Goal: Task Accomplishment & Management: Manage account settings

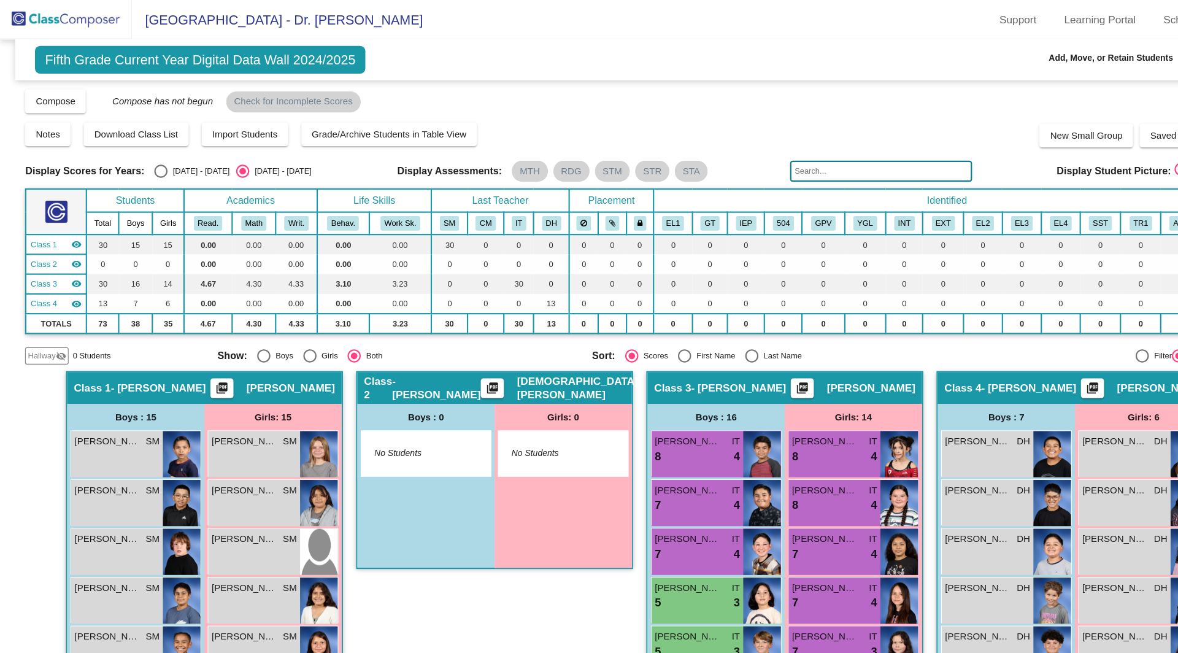
click at [52, 17] on img at bounding box center [61, 18] width 123 height 36
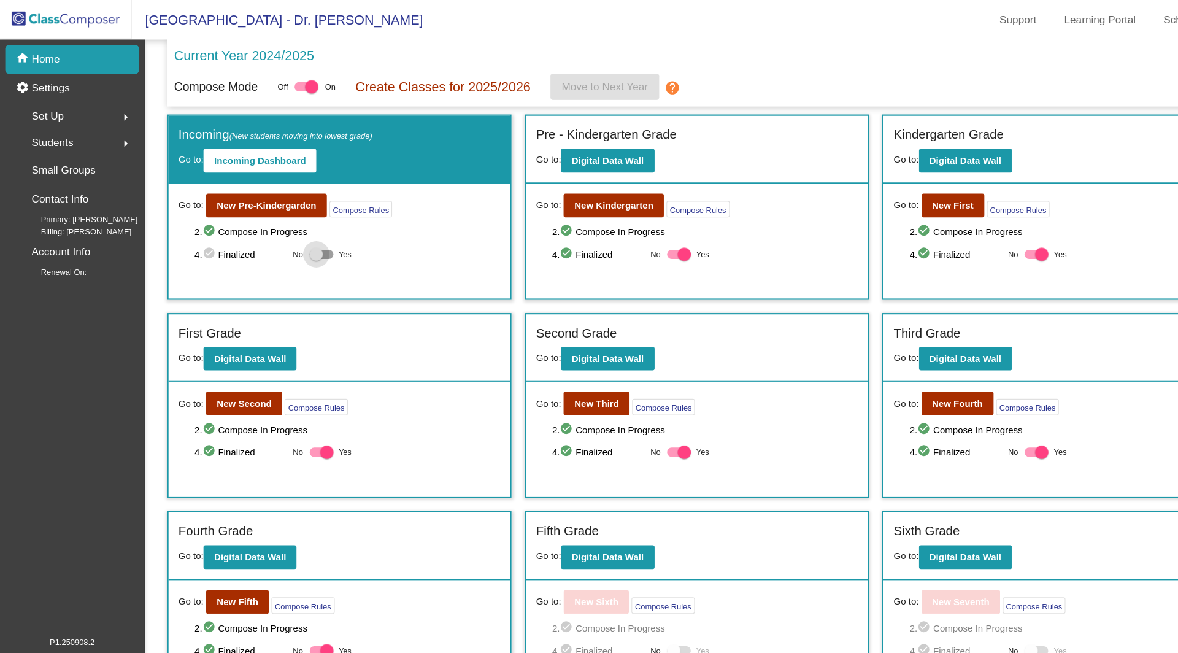
click at [291, 234] on div at bounding box center [294, 237] width 12 height 12
click at [294, 241] on input "Yes" at bounding box center [294, 241] width 1 height 1
checkbox input "true"
click at [295, 77] on div at bounding box center [290, 81] width 12 height 12
click at [280, 85] on input "checkbox" at bounding box center [280, 85] width 1 height 1
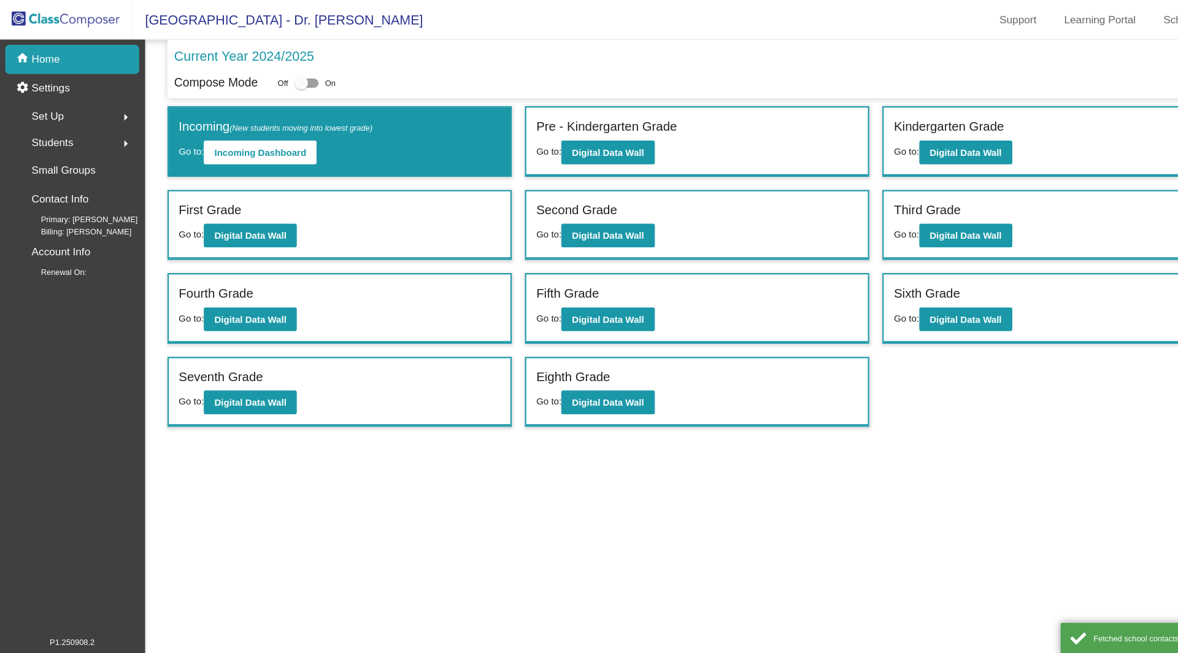
click at [287, 77] on div at bounding box center [280, 77] width 12 height 12
click at [280, 82] on input "checkbox" at bounding box center [280, 82] width 1 height 1
checkbox input "true"
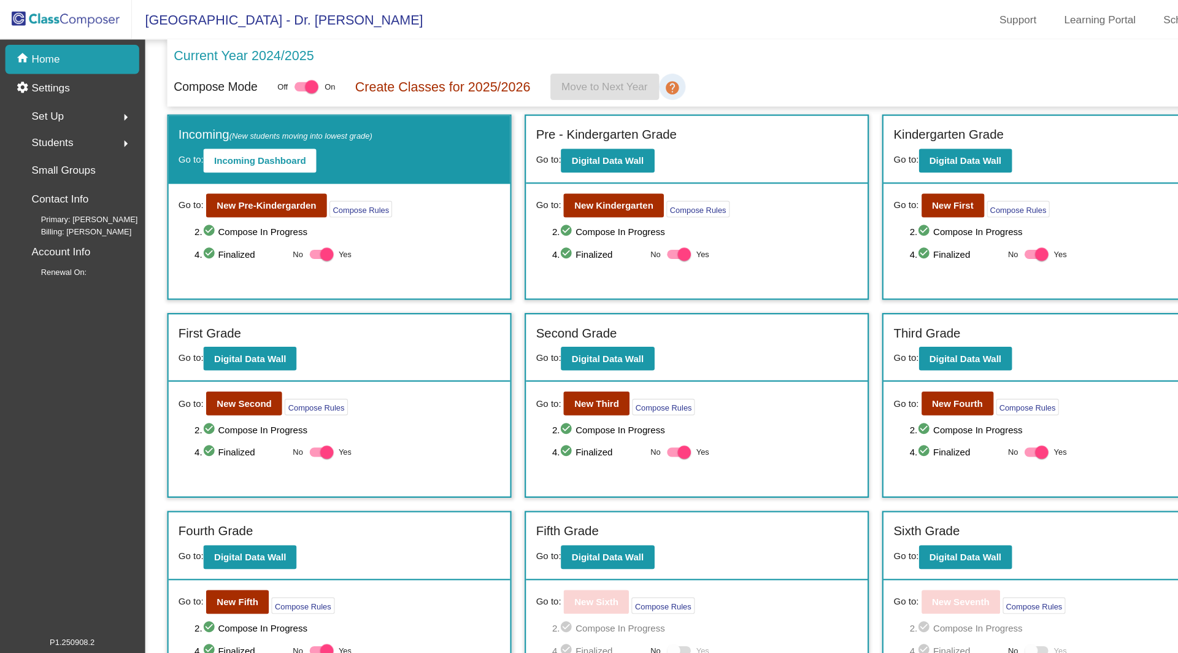
click at [629, 80] on mat-icon "help" at bounding box center [626, 82] width 15 height 15
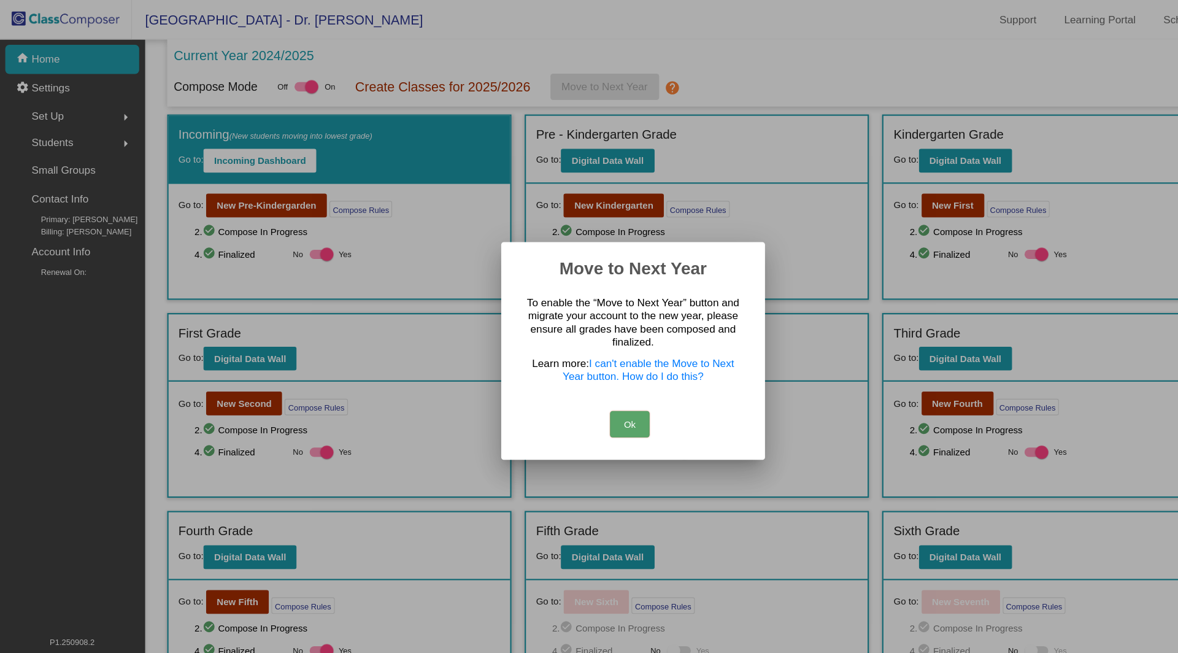
click at [585, 390] on button "Ok" at bounding box center [586, 394] width 37 height 25
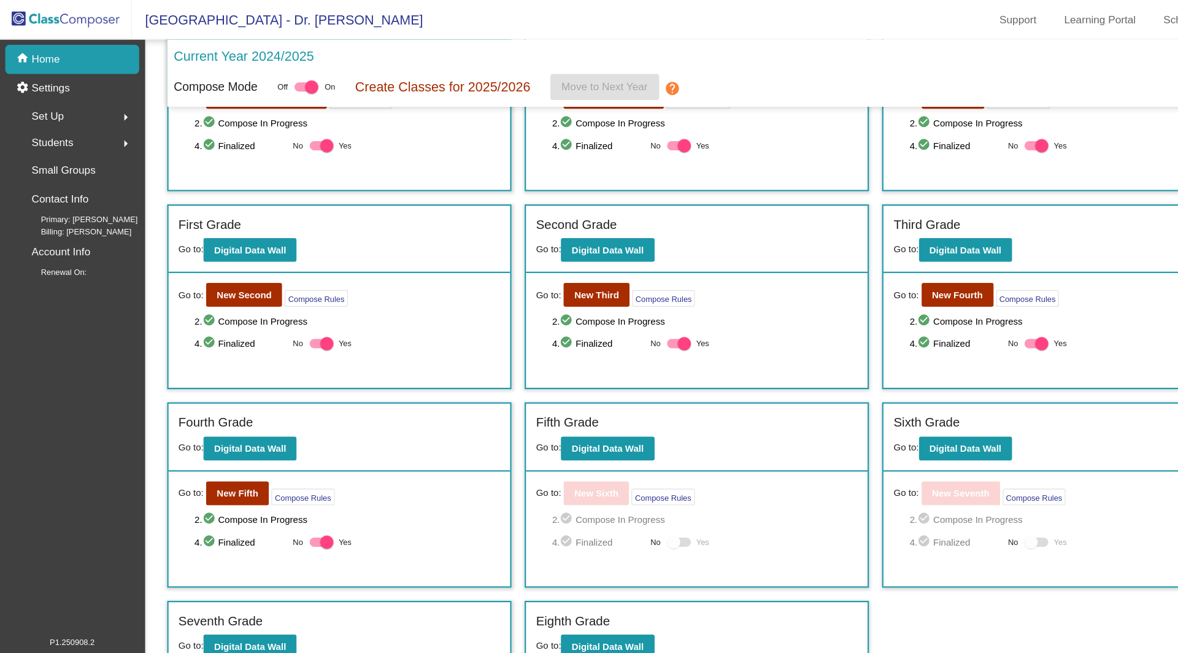
scroll to position [172, 0]
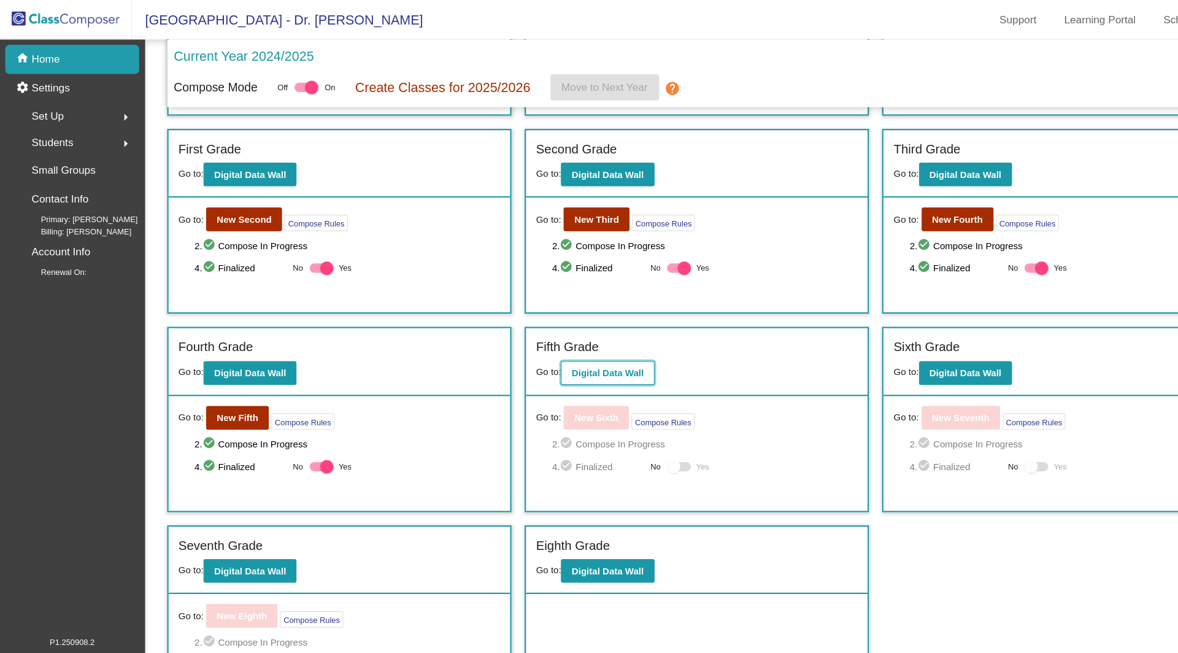
click at [593, 345] on b "Digital Data Wall" at bounding box center [565, 347] width 67 height 10
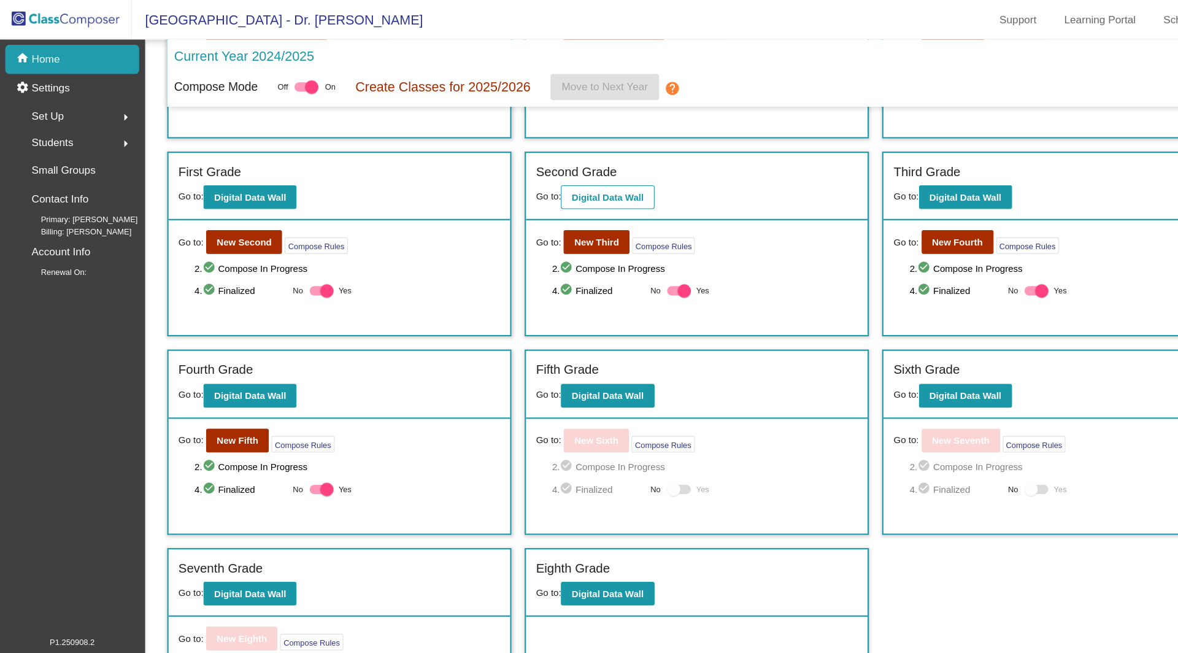
scroll to position [172, 0]
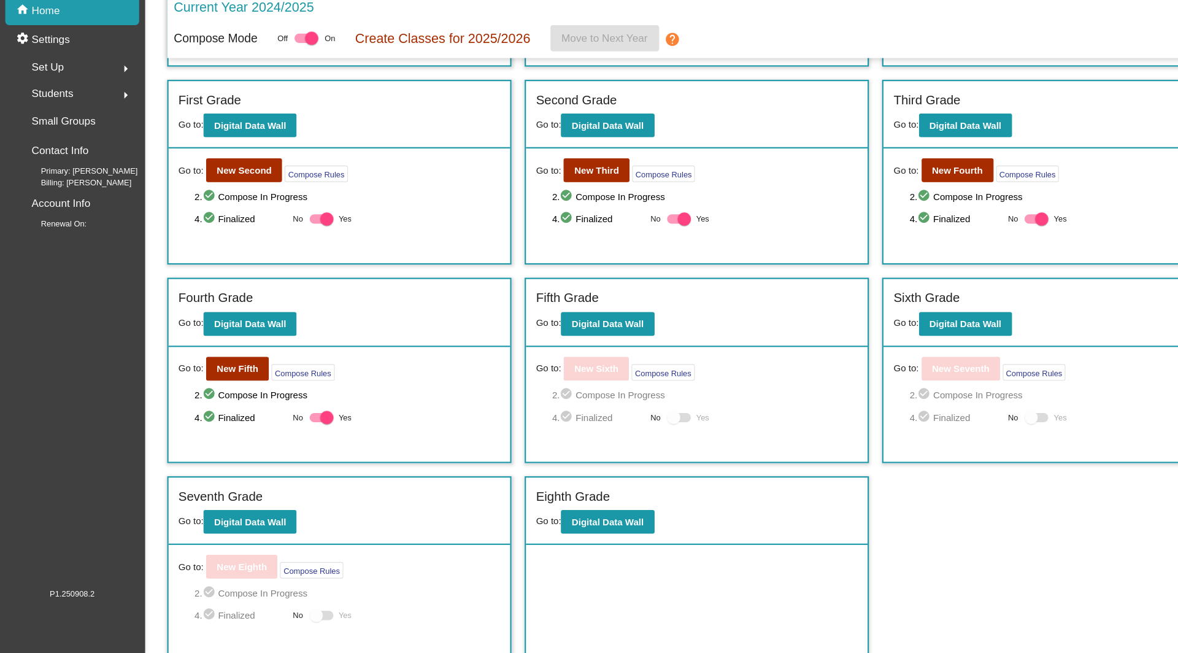
click at [292, 612] on div at bounding box center [294, 618] width 12 height 12
click at [282, 571] on button "Compose Rules" at bounding box center [290, 575] width 58 height 15
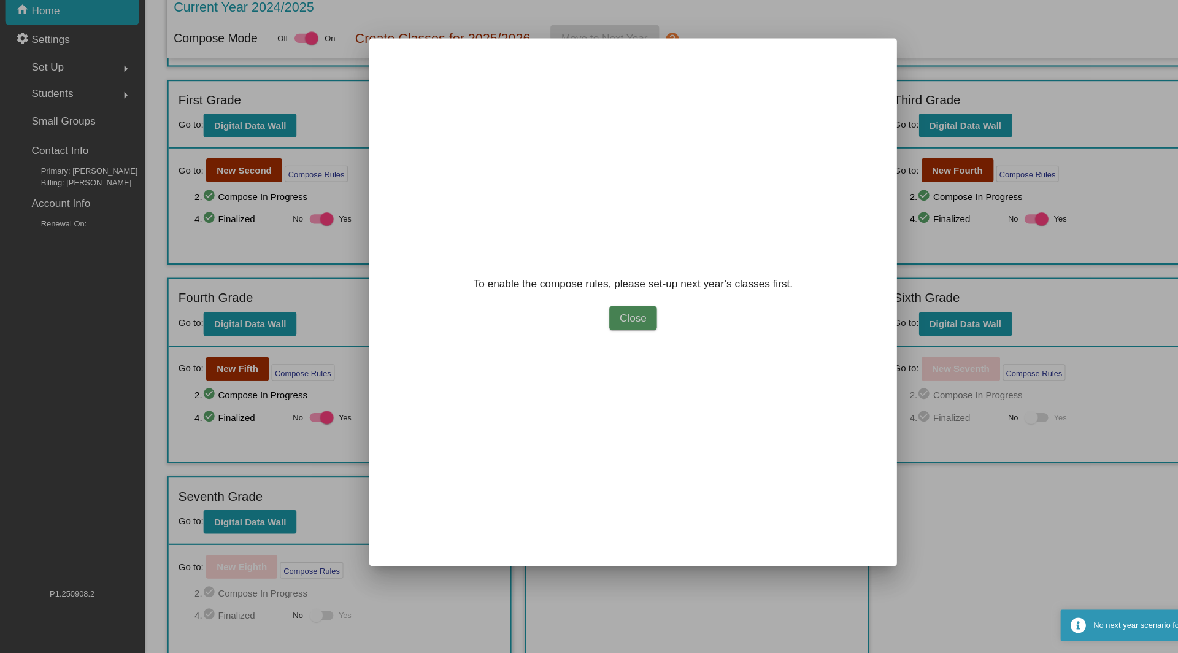
click at [599, 338] on span "Close" at bounding box center [589, 341] width 25 height 10
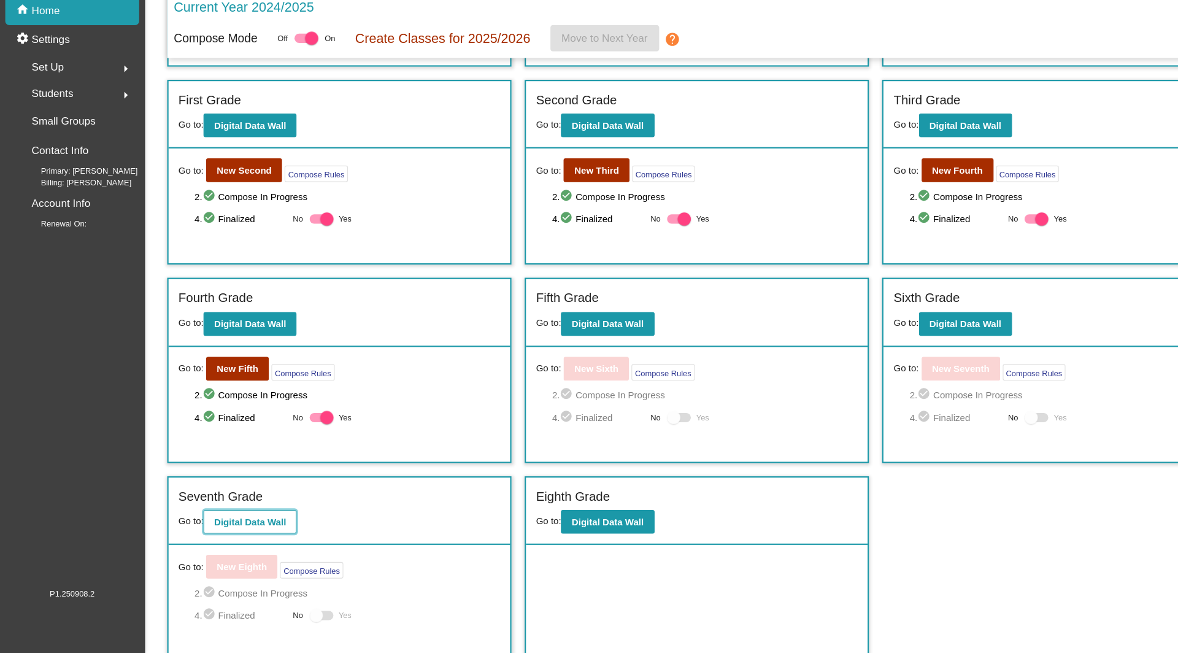
click at [221, 526] on b "Digital Data Wall" at bounding box center [232, 531] width 67 height 10
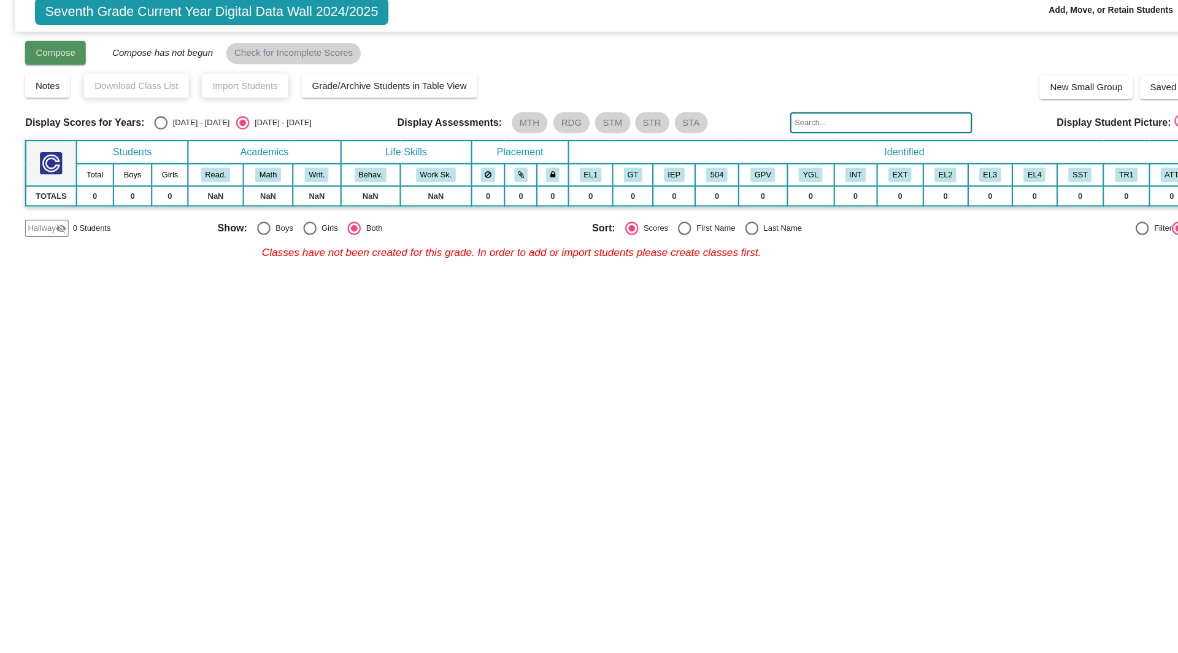
click at [61, 93] on span "Compose" at bounding box center [51, 95] width 37 height 10
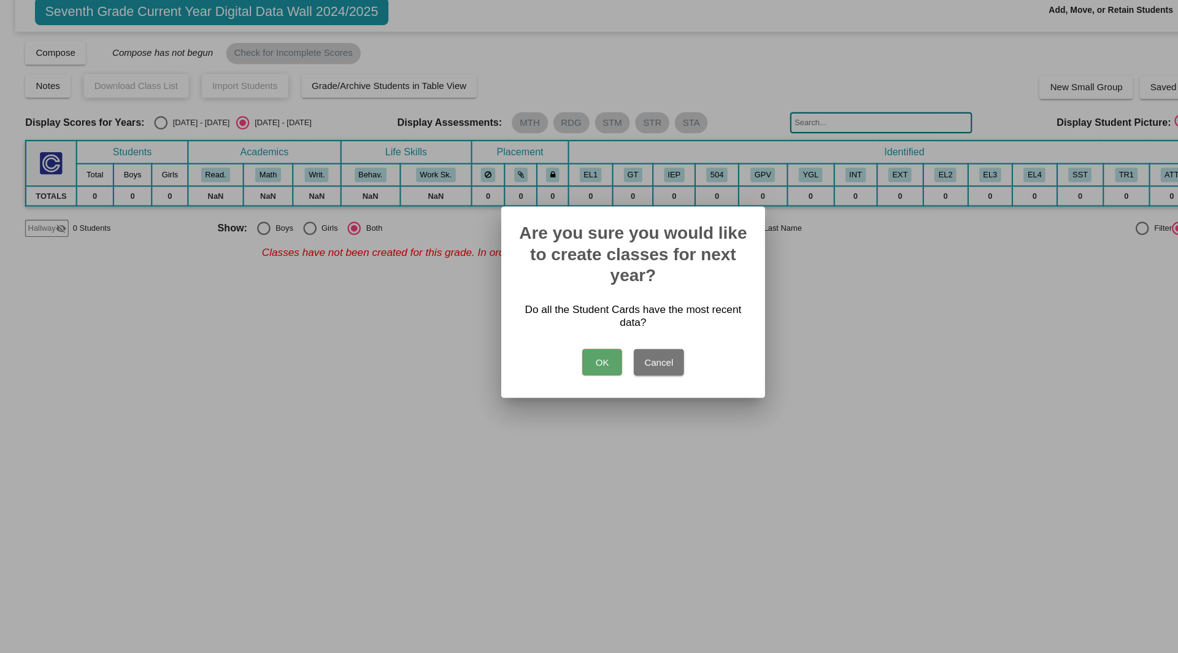
click at [614, 382] on button "Cancel" at bounding box center [613, 382] width 47 height 25
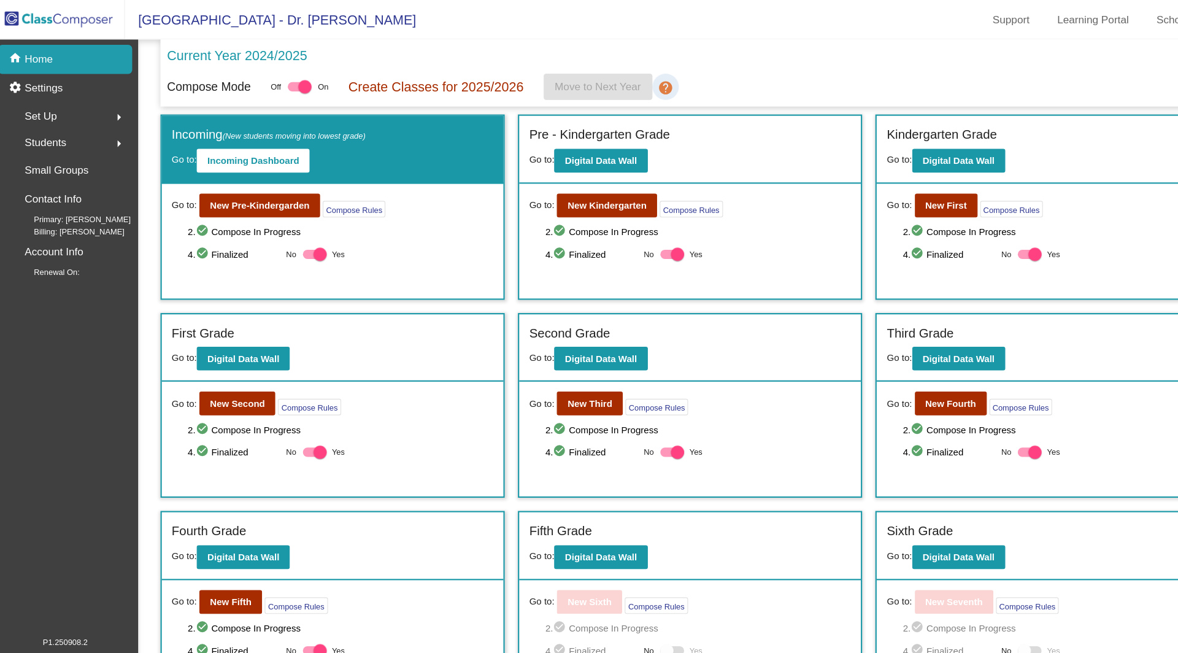
click at [630, 80] on mat-icon "help" at bounding box center [626, 82] width 15 height 15
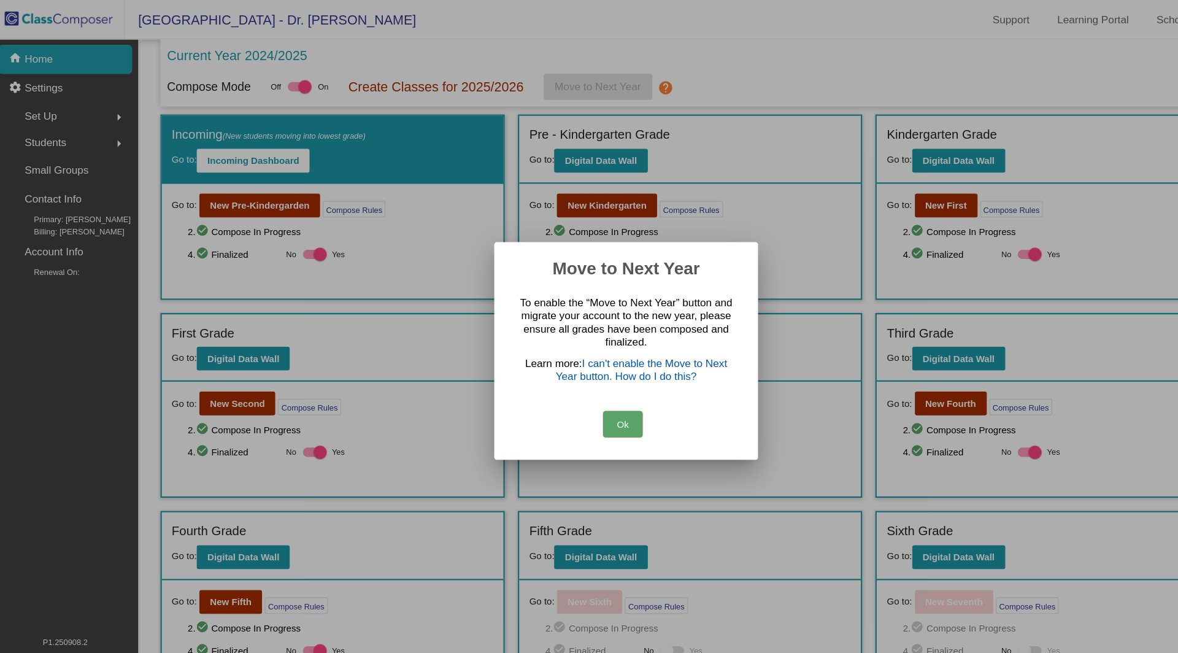
click at [581, 345] on link "I can't enable the Move to Next Year button. How do I do this?" at bounding box center [603, 344] width 160 height 23
click at [590, 390] on button "Ok" at bounding box center [586, 394] width 37 height 25
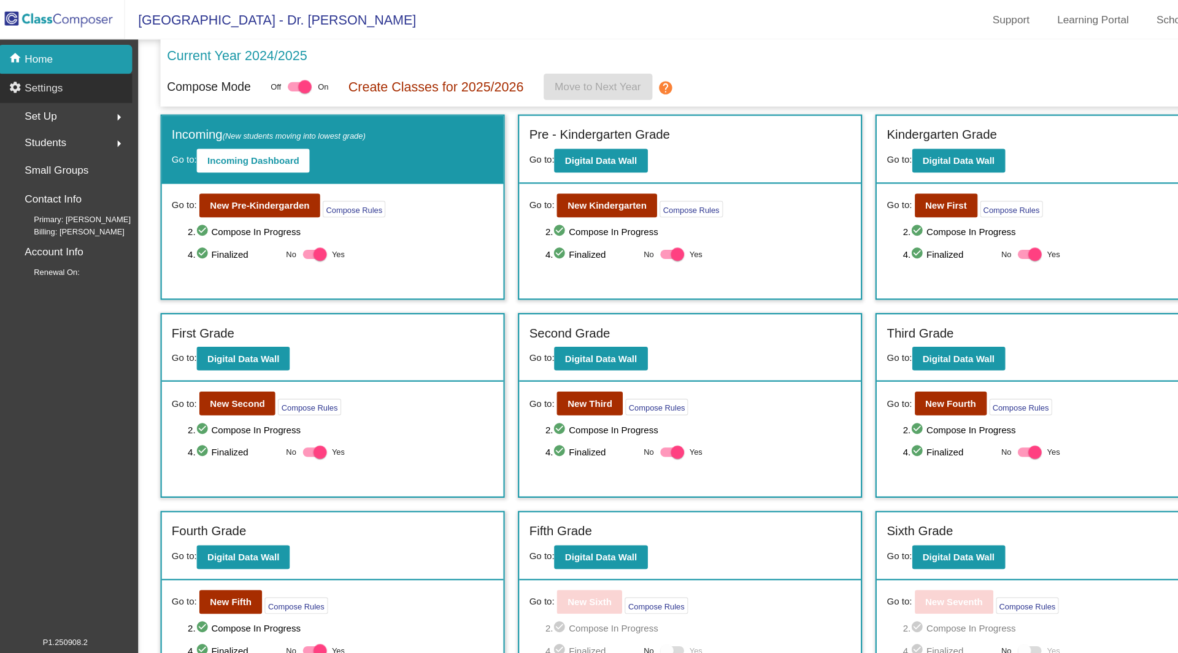
click at [49, 82] on p "Settings" at bounding box center [47, 82] width 36 height 15
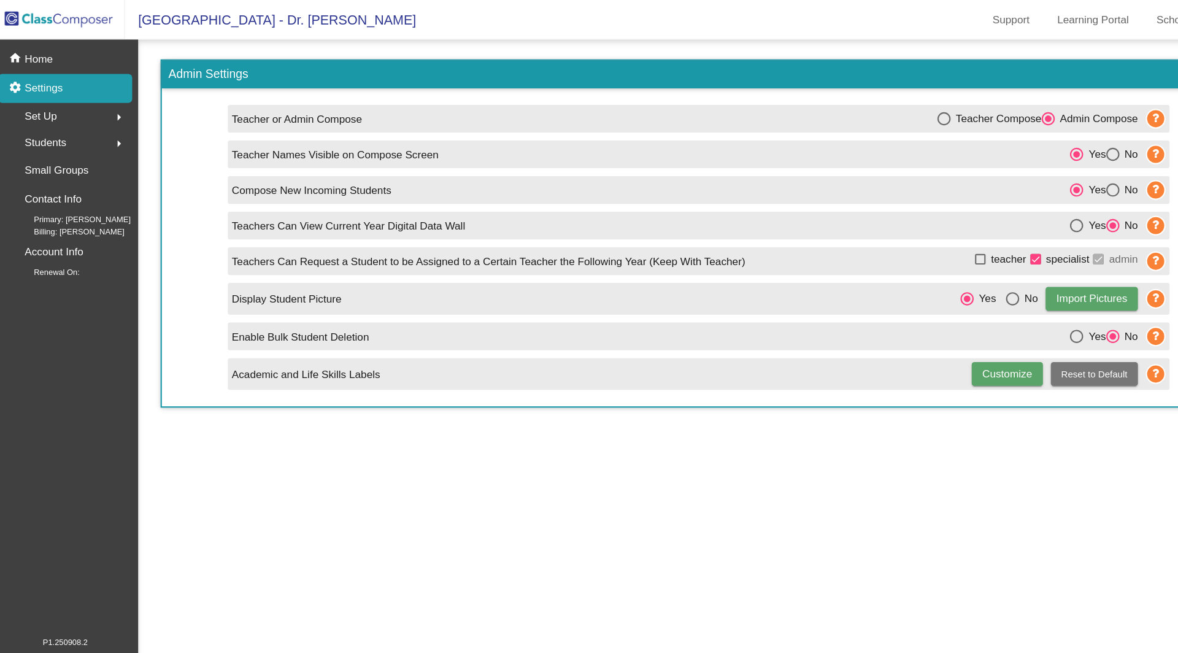
click at [1046, 174] on div "Select an option" at bounding box center [1042, 177] width 12 height 12
click at [1042, 183] on input "No" at bounding box center [1041, 183] width 1 height 1
radio input "true"
click at [46, 52] on p "Home" at bounding box center [42, 55] width 26 height 15
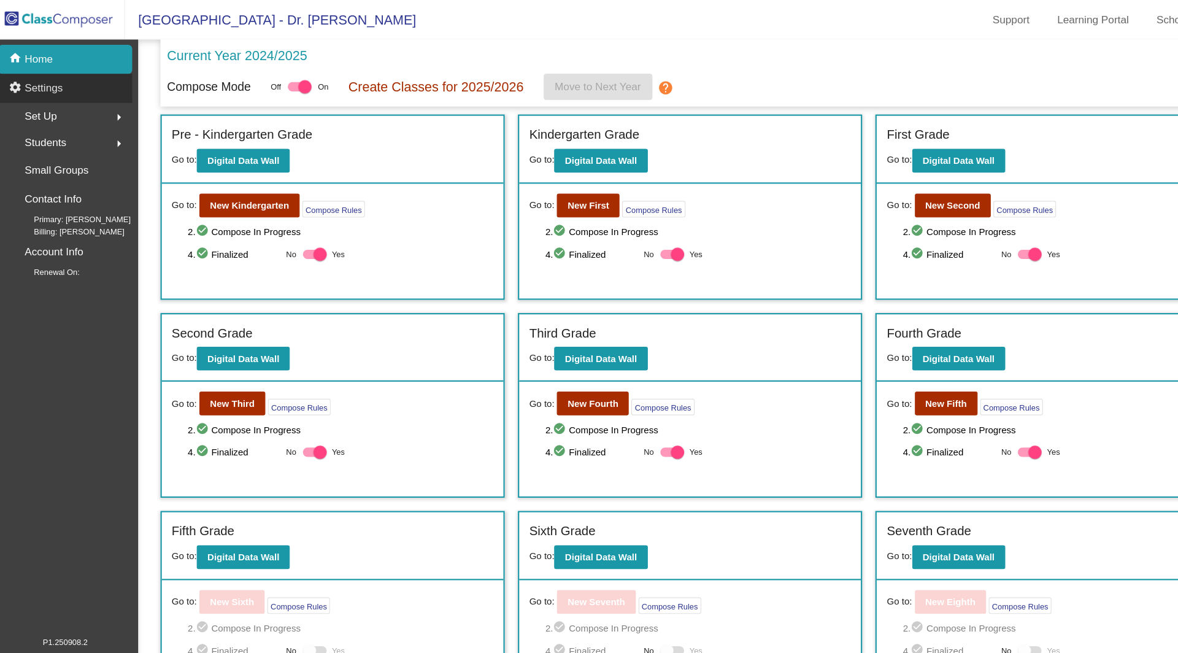
click at [55, 87] on p "Settings" at bounding box center [47, 82] width 36 height 15
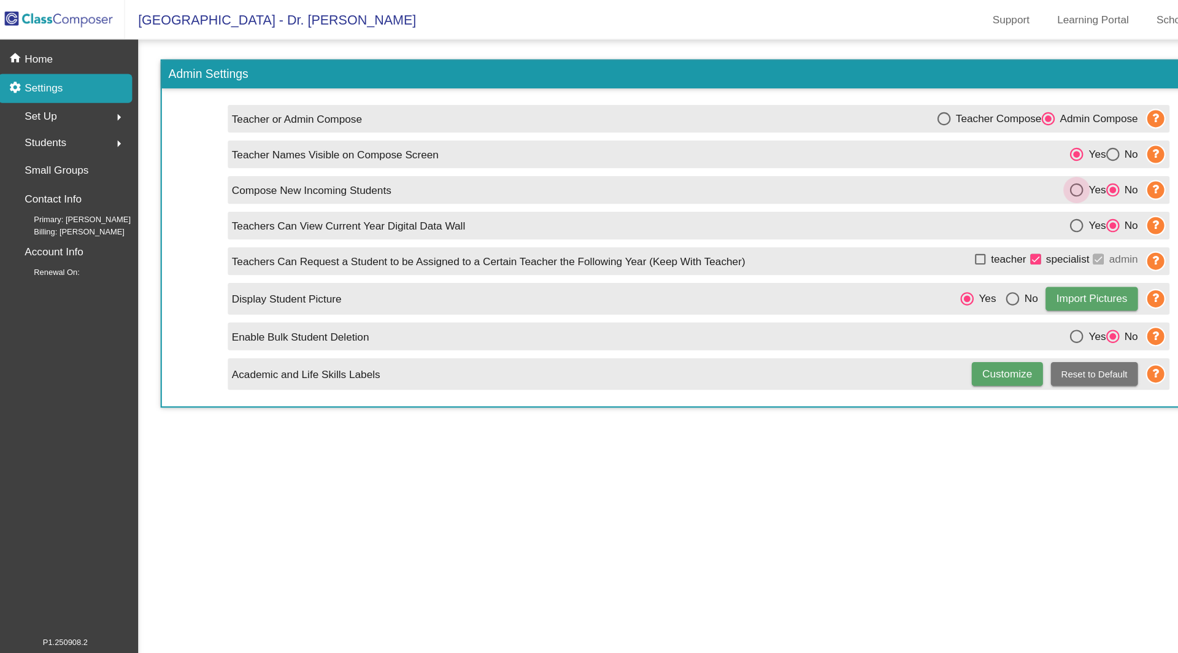
click at [1007, 177] on div "Select an option" at bounding box center [1008, 177] width 12 height 12
click at [1008, 183] on input "Yes" at bounding box center [1008, 183] width 1 height 1
radio input "true"
